Goal: Find specific page/section: Find specific page/section

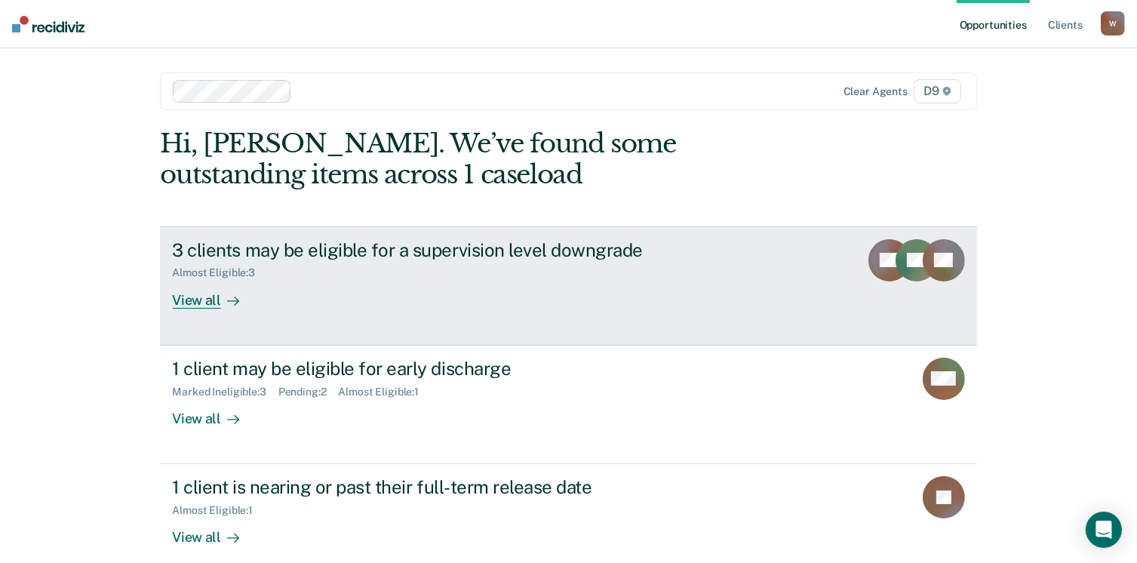
click at [182, 302] on div "View all" at bounding box center [214, 293] width 84 height 29
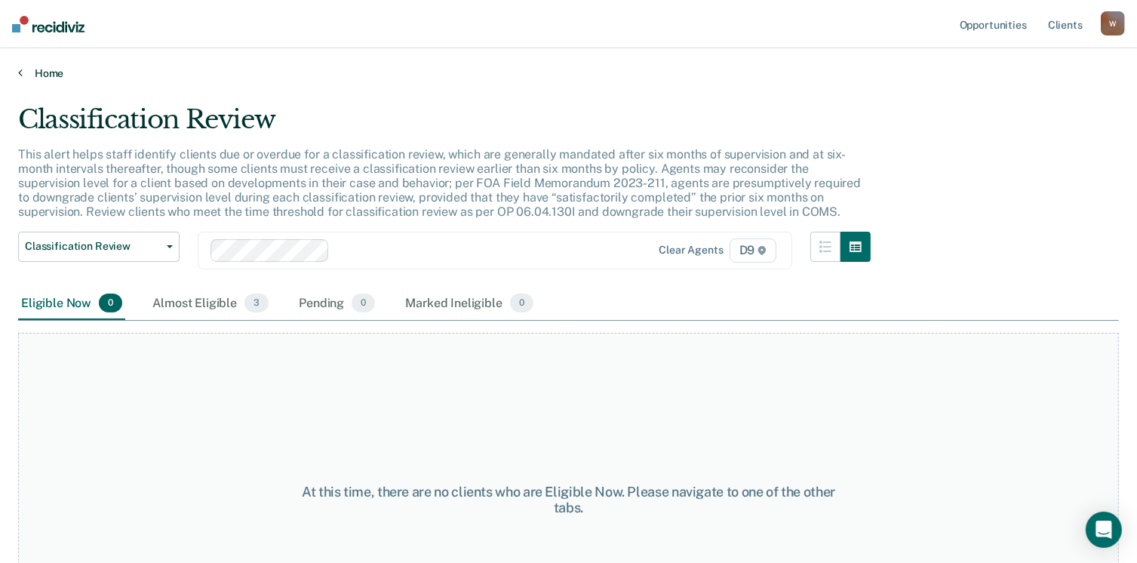
click at [48, 72] on link "Home" at bounding box center [568, 73] width 1100 height 14
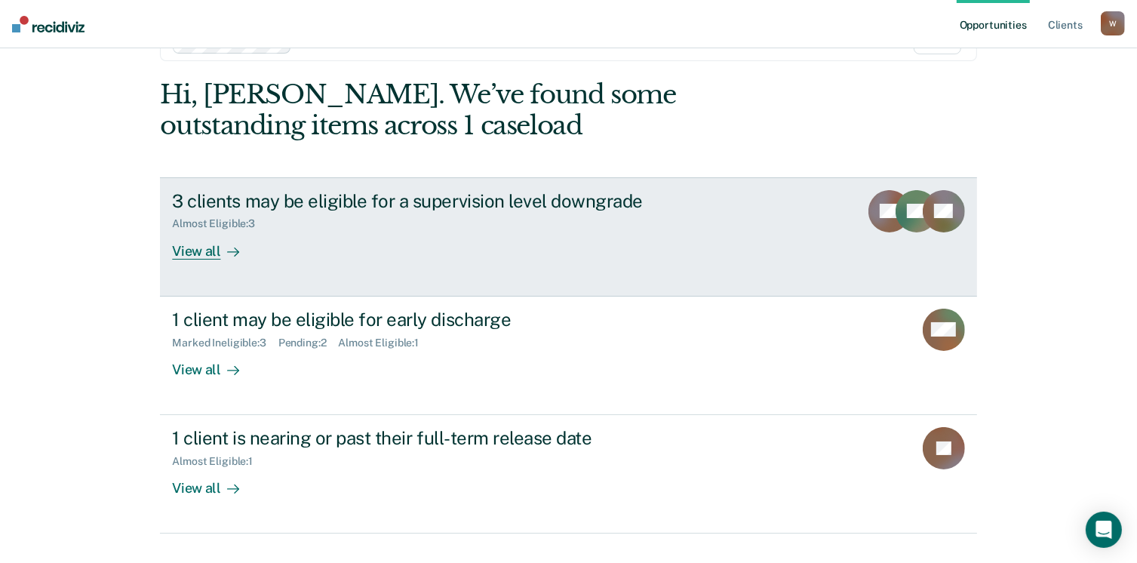
scroll to position [75, 0]
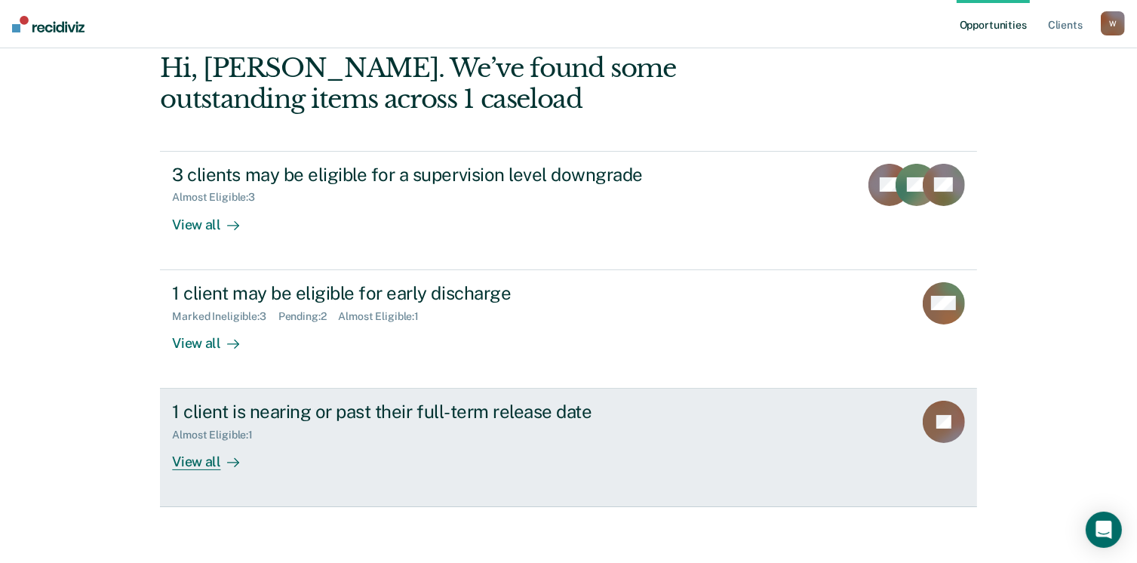
click at [199, 461] on div "View all" at bounding box center [214, 455] width 84 height 29
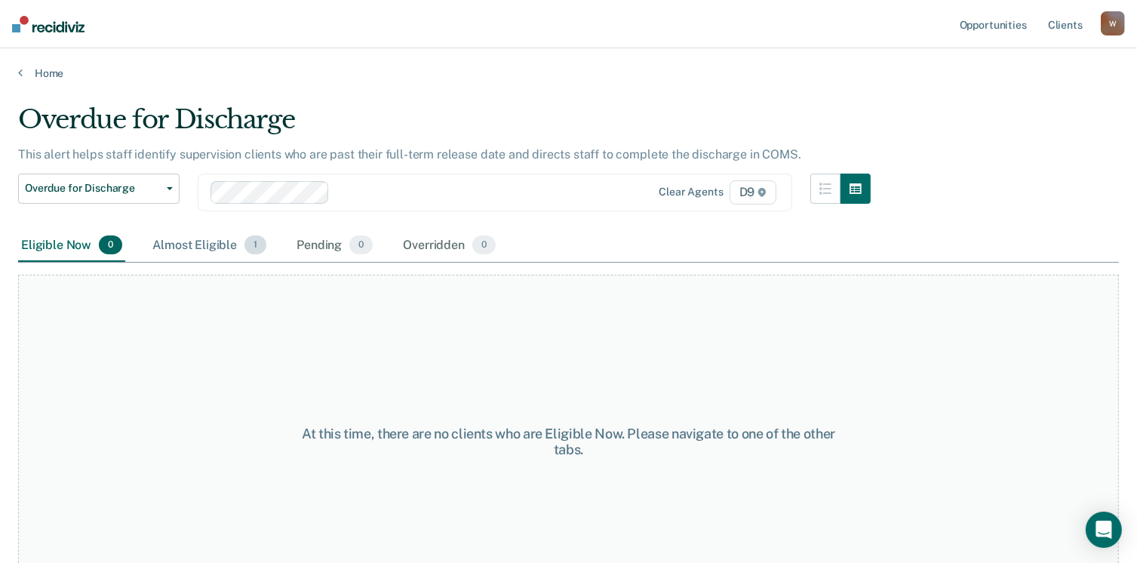
click at [205, 242] on div "Almost Eligible 1" at bounding box center [209, 245] width 120 height 33
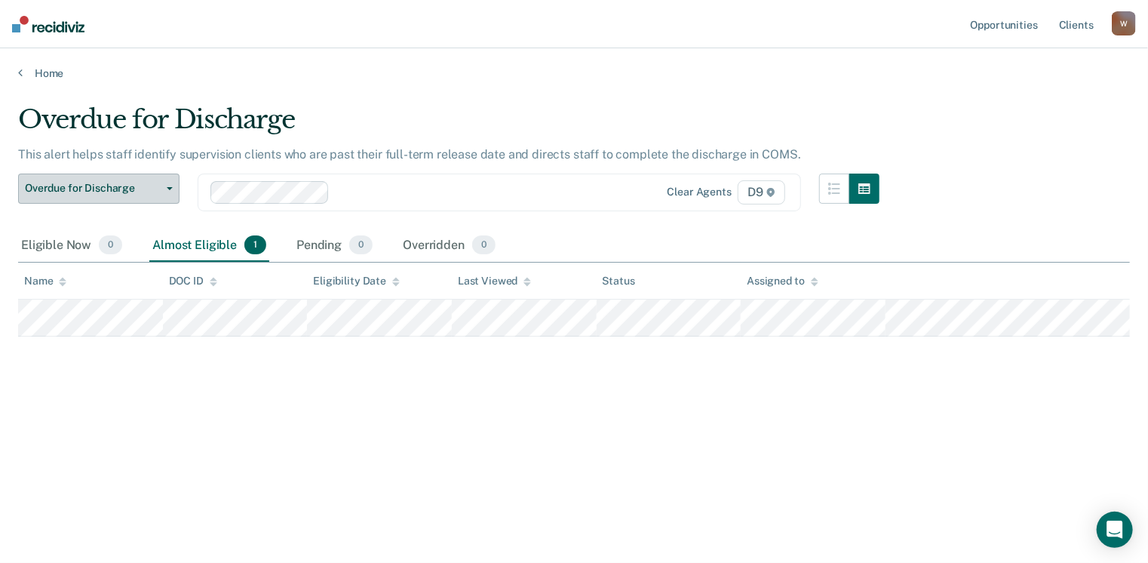
click at [170, 187] on icon "button" at bounding box center [170, 188] width 6 height 3
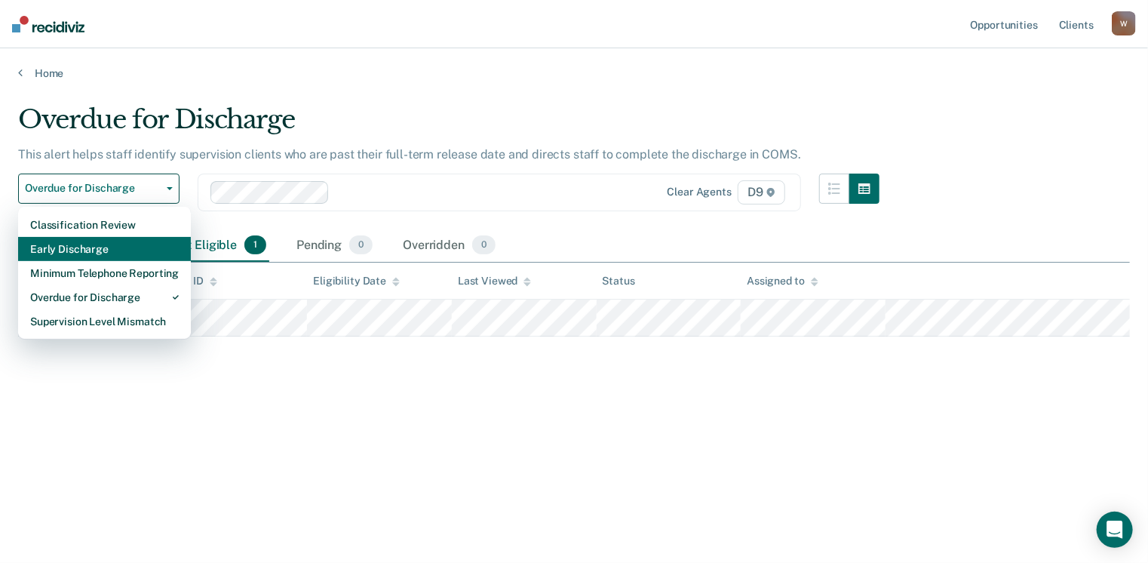
click at [99, 250] on div "Early Discharge" at bounding box center [104, 249] width 149 height 24
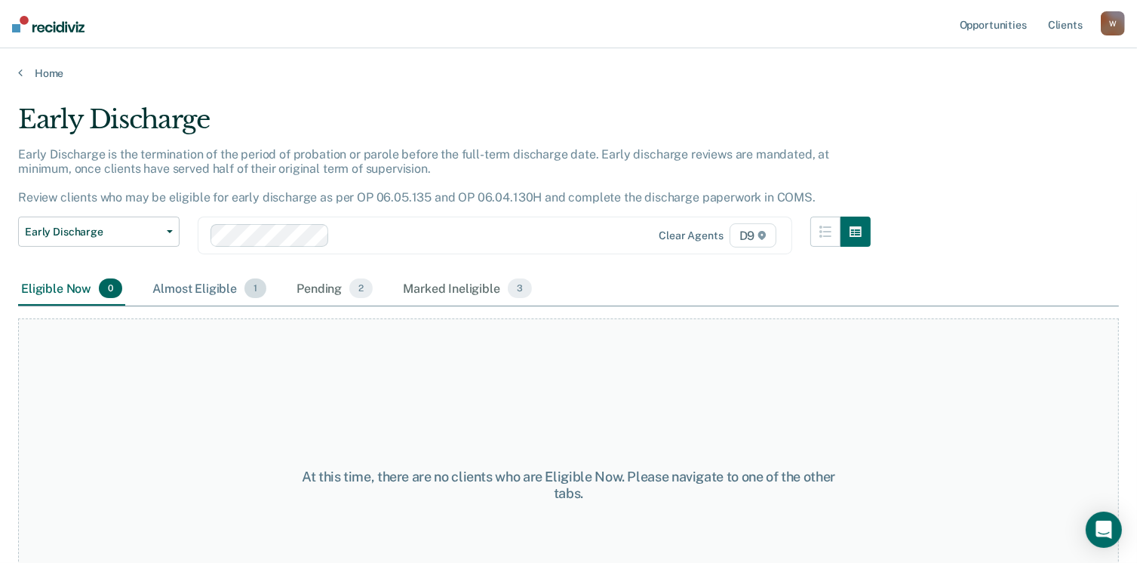
click at [210, 290] on div "Almost Eligible 1" at bounding box center [209, 288] width 120 height 33
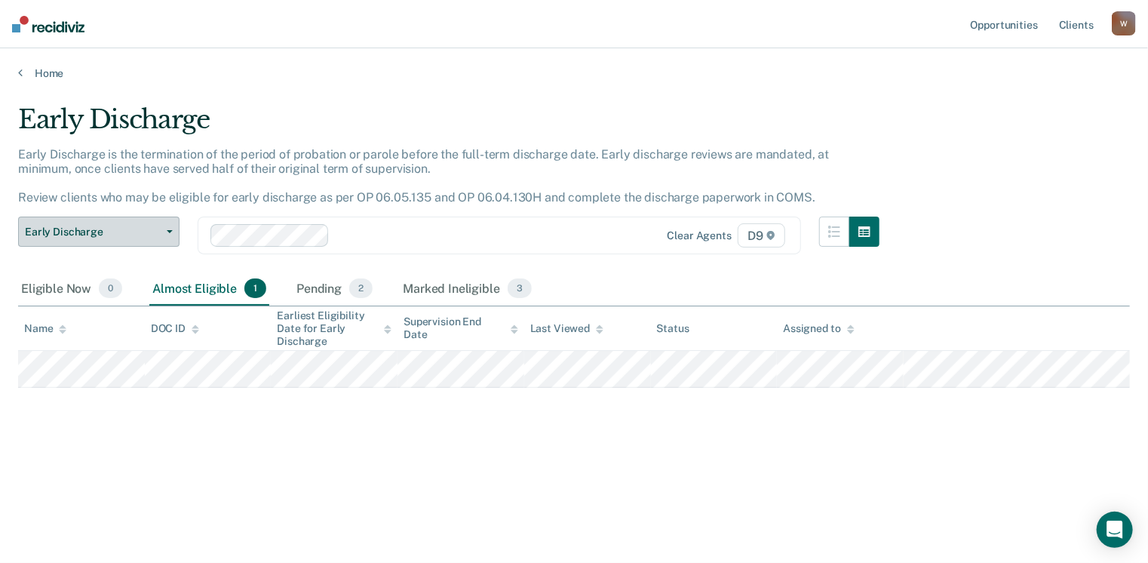
click at [171, 232] on icon "button" at bounding box center [170, 231] width 6 height 3
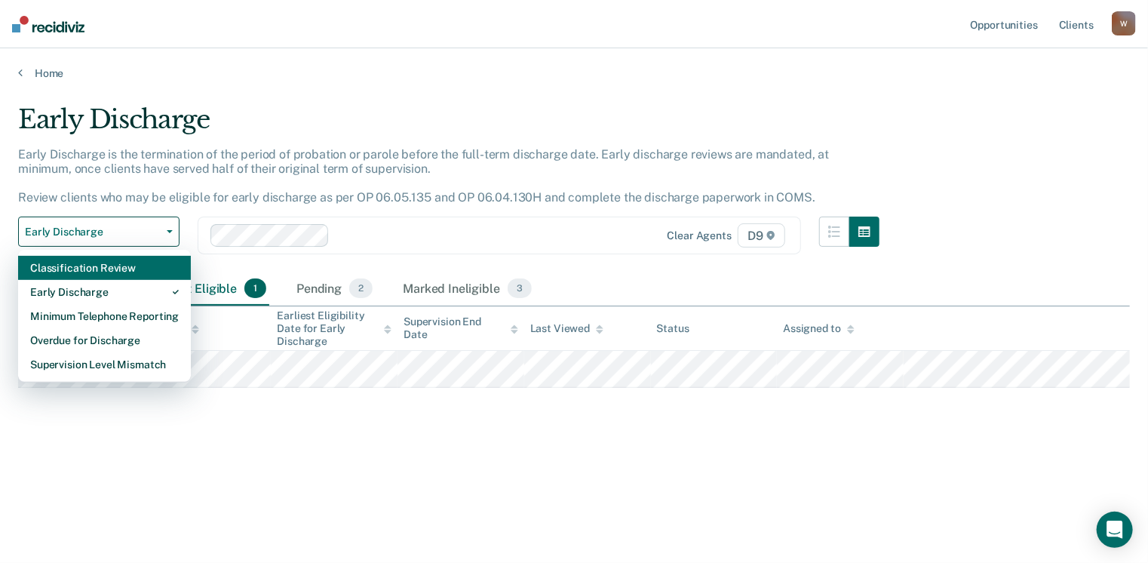
click at [136, 263] on div "Classification Review" at bounding box center [104, 268] width 149 height 24
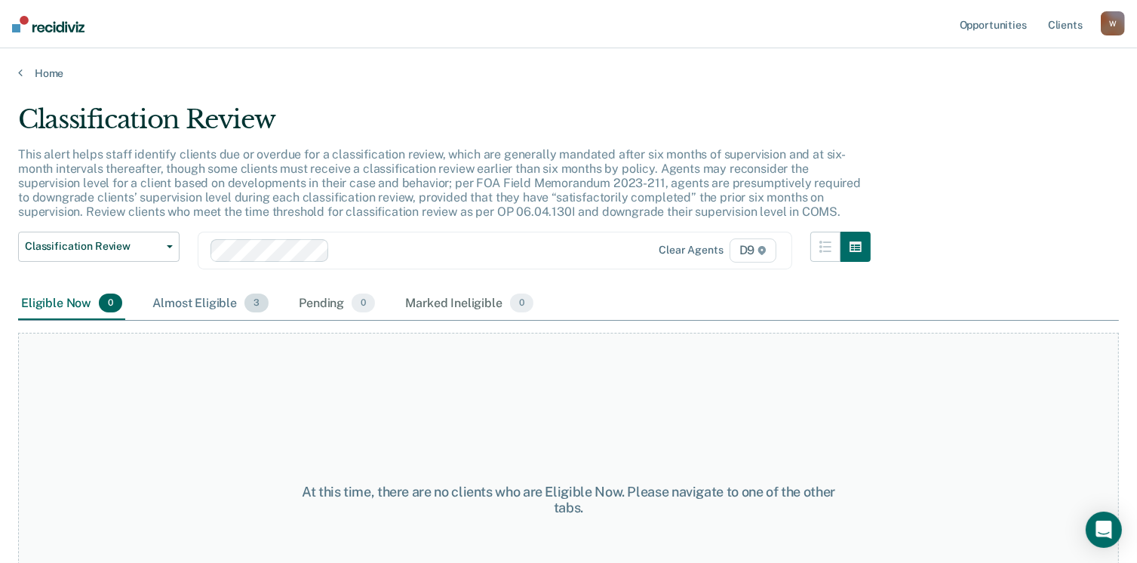
click at [213, 301] on div "Almost Eligible 3" at bounding box center [210, 303] width 122 height 33
